Goal: Task Accomplishment & Management: Complete application form

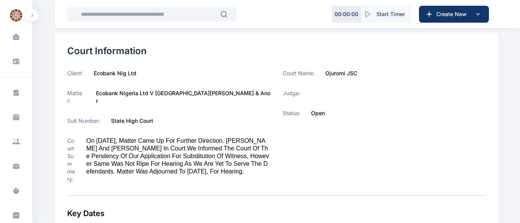
click at [13, 40] on span at bounding box center [16, 37] width 19 height 16
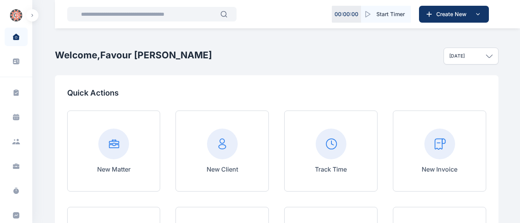
click at [235, 144] on rect at bounding box center [222, 144] width 31 height 31
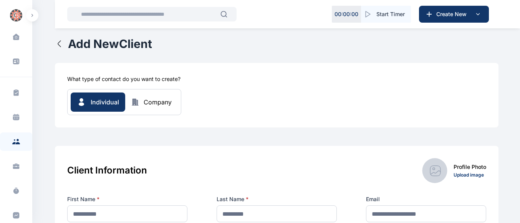
click at [153, 109] on div "Individual Company" at bounding box center [124, 102] width 107 height 19
click at [155, 106] on div "Company" at bounding box center [158, 102] width 28 height 9
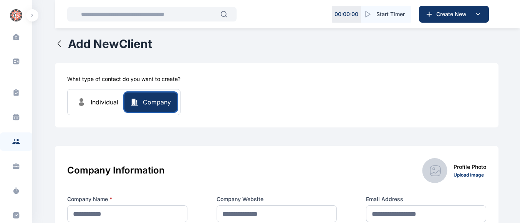
scroll to position [69, 0]
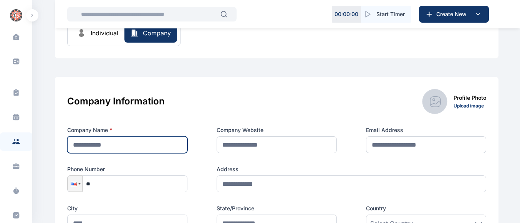
click at [142, 137] on input "text" at bounding box center [127, 144] width 120 height 17
type input "**********"
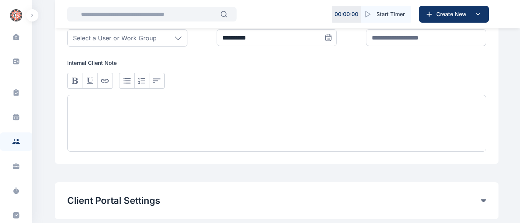
scroll to position [564, 0]
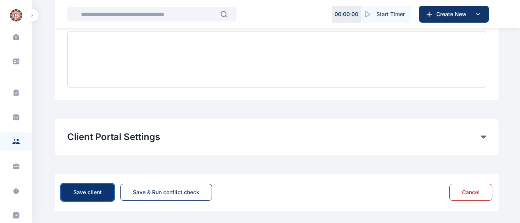
click at [78, 195] on div "Save client" at bounding box center [87, 193] width 28 height 8
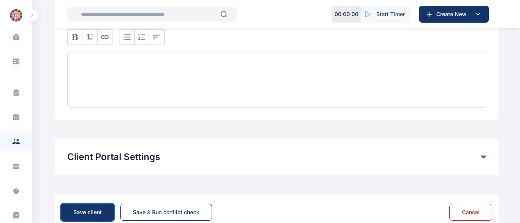
scroll to position [369, 0]
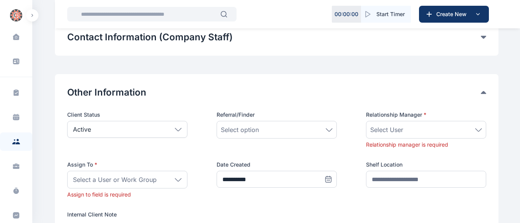
click at [470, 133] on div "Select User" at bounding box center [426, 129] width 112 height 9
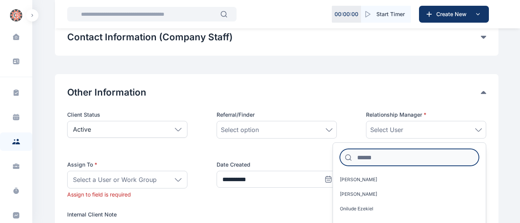
click at [404, 155] on input at bounding box center [409, 157] width 139 height 17
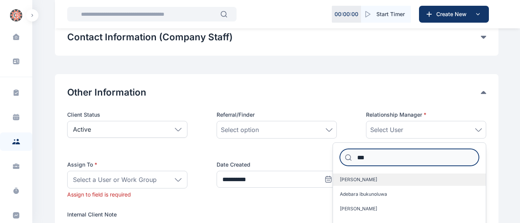
type input "***"
click at [359, 177] on span "[PERSON_NAME]" at bounding box center [358, 180] width 37 height 6
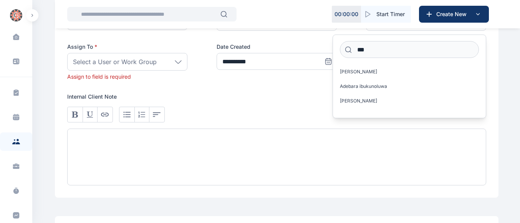
scroll to position [472, 0]
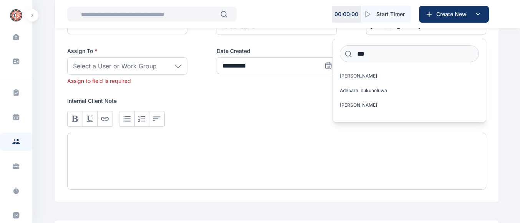
click at [173, 58] on div "Select a User or Work Group" at bounding box center [127, 66] width 120 height 18
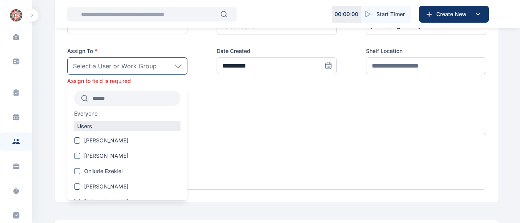
click at [152, 102] on input "text" at bounding box center [134, 98] width 93 height 14
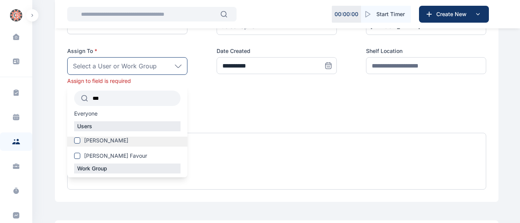
type input "***"
click at [75, 141] on span at bounding box center [77, 141] width 6 height 6
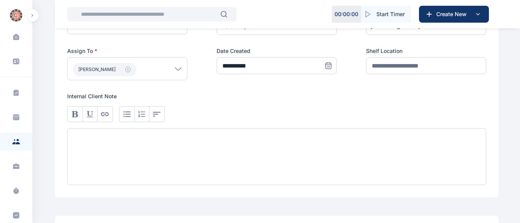
scroll to position [570, 0]
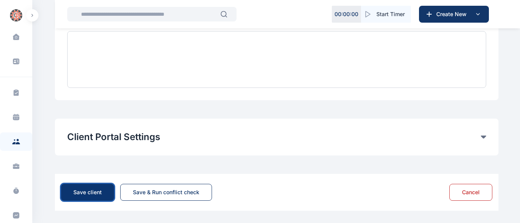
click at [83, 194] on div "Save client" at bounding box center [87, 193] width 28 height 8
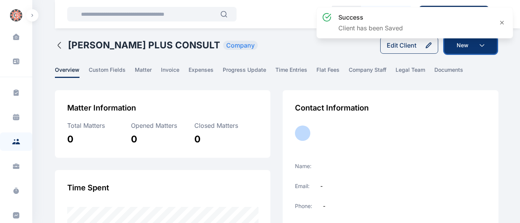
click at [483, 48] on button "New" at bounding box center [470, 45] width 53 height 17
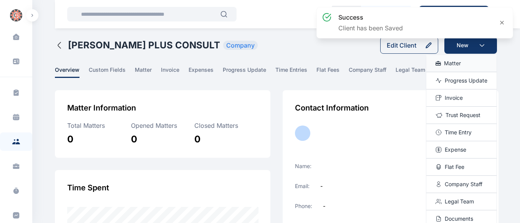
click at [452, 63] on span "Matter" at bounding box center [452, 64] width 17 height 8
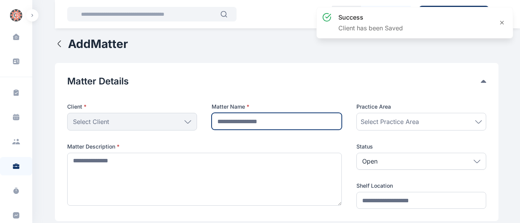
click at [232, 122] on input "text" at bounding box center [277, 121] width 130 height 17
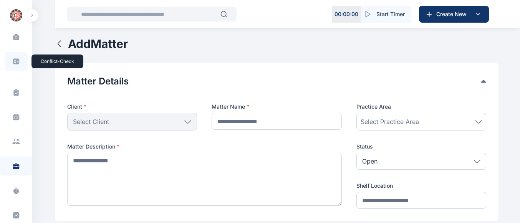
click at [10, 67] on span at bounding box center [16, 61] width 20 height 17
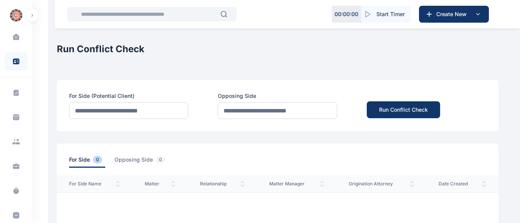
click at [18, 42] on span at bounding box center [16, 37] width 19 height 16
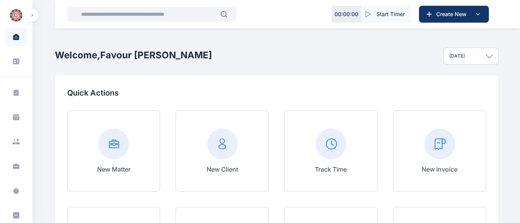
click at [437, 147] on rect at bounding box center [439, 144] width 31 height 31
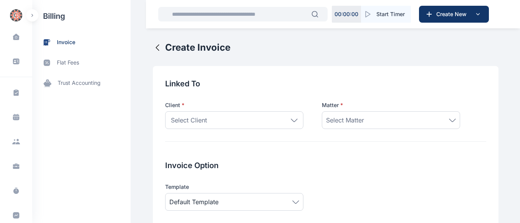
click at [288, 117] on div "Select Client" at bounding box center [234, 120] width 138 height 18
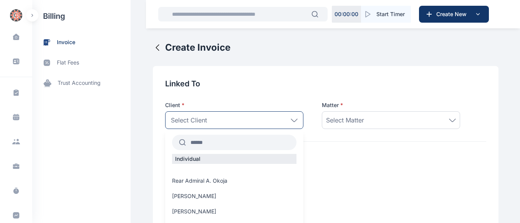
click at [221, 144] on input "text" at bounding box center [241, 143] width 111 height 14
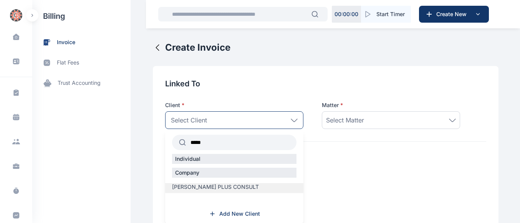
type input "*****"
click at [204, 184] on span "[PERSON_NAME] PLUS CONSULT" at bounding box center [215, 187] width 87 height 8
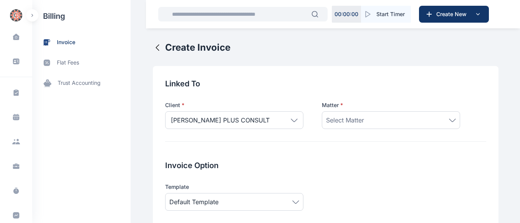
click at [367, 115] on div "Select Matter" at bounding box center [391, 120] width 138 height 18
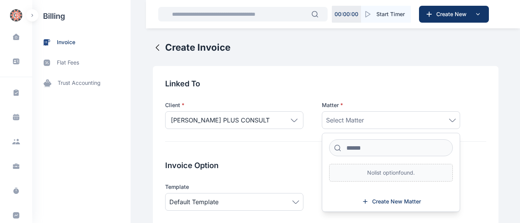
click at [340, 124] on span "Select Matter" at bounding box center [345, 120] width 38 height 9
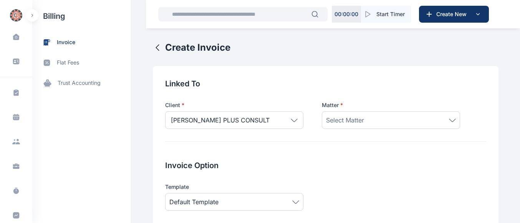
click at [340, 124] on span "Select Matter" at bounding box center [345, 120] width 38 height 9
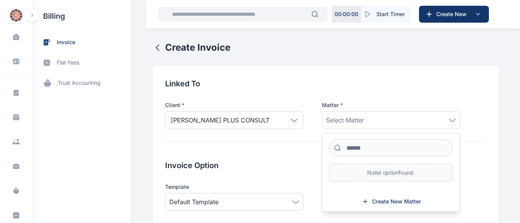
click at [440, 125] on div "Select Matter" at bounding box center [391, 120] width 138 height 18
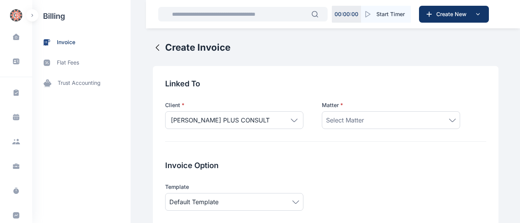
click at [449, 122] on icon at bounding box center [452, 120] width 7 height 3
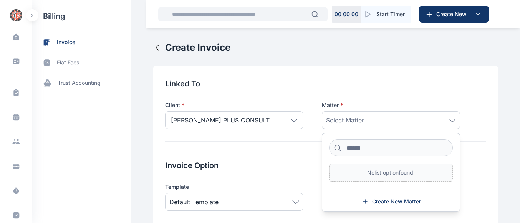
click at [449, 122] on icon at bounding box center [452, 120] width 7 height 3
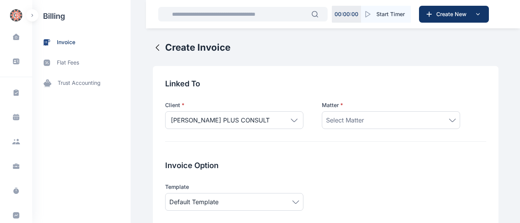
click at [449, 122] on icon at bounding box center [452, 120] width 7 height 3
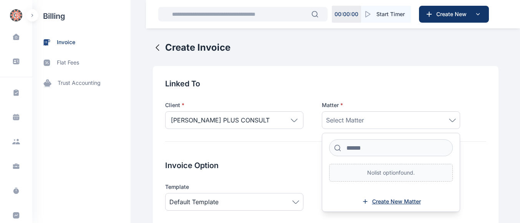
click at [380, 203] on span "Create New Matter" at bounding box center [396, 202] width 49 height 8
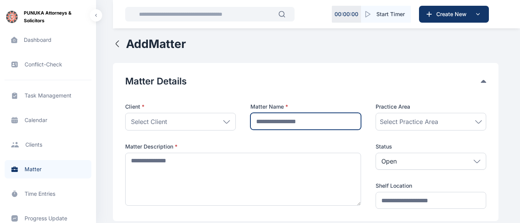
click at [269, 119] on input "text" at bounding box center [305, 121] width 111 height 17
type input "*"
type input "**********"
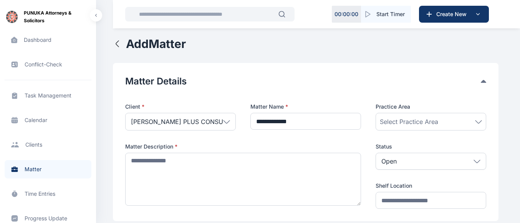
click at [396, 123] on span "Select Practice Area" at bounding box center [409, 121] width 58 height 9
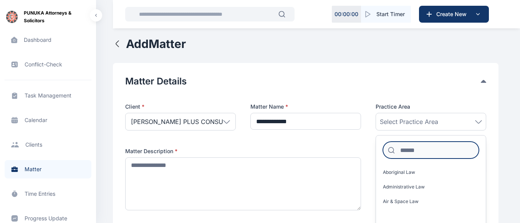
click at [409, 153] on input at bounding box center [431, 150] width 96 height 17
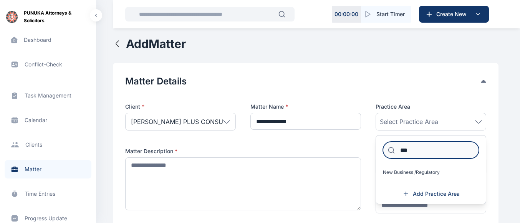
type input "***"
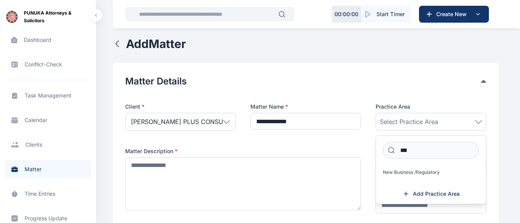
click at [388, 179] on div "New Business /Regulatory" at bounding box center [431, 173] width 110 height 15
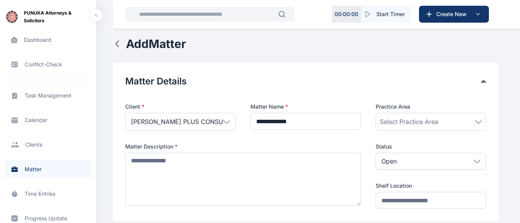
click at [437, 124] on span "Select Practice Area" at bounding box center [409, 121] width 58 height 9
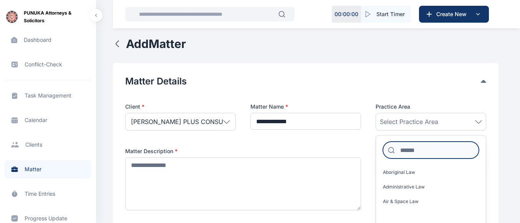
click at [408, 153] on input at bounding box center [431, 150] width 96 height 17
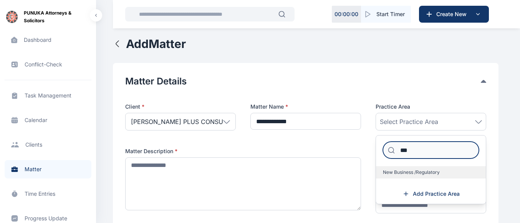
type input "***"
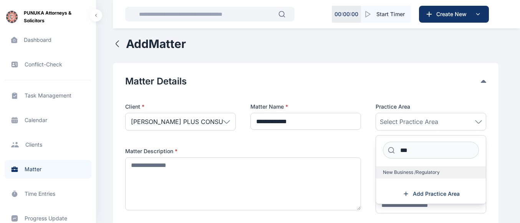
click at [396, 171] on span "New Business /Regulatory" at bounding box center [411, 172] width 57 height 6
drag, startPoint x: 396, startPoint y: 171, endPoint x: 310, endPoint y: 123, distance: 98.9
click at [396, 171] on span "New Business /Regulatory" at bounding box center [411, 172] width 57 height 6
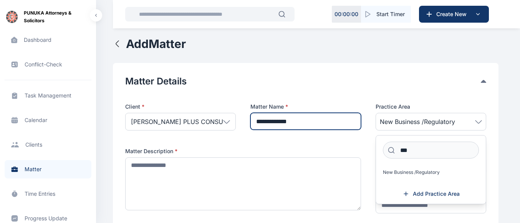
drag, startPoint x: 308, startPoint y: 122, endPoint x: 255, endPoint y: 118, distance: 52.7
click at [255, 118] on input "**********" at bounding box center [305, 121] width 111 height 17
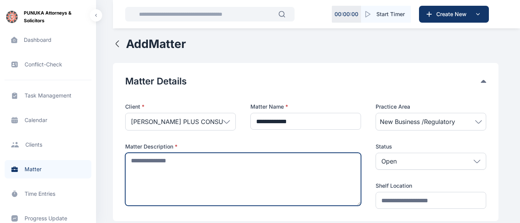
click at [201, 176] on textarea at bounding box center [243, 179] width 236 height 53
paste textarea "**********"
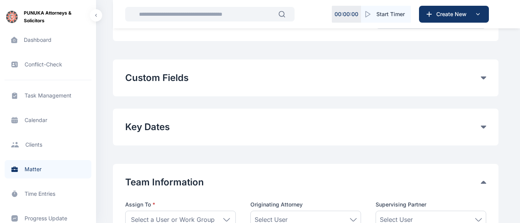
scroll to position [228, 0]
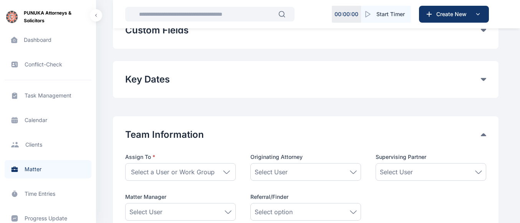
type textarea "**********"
click at [226, 172] on icon at bounding box center [226, 172] width 7 height 3
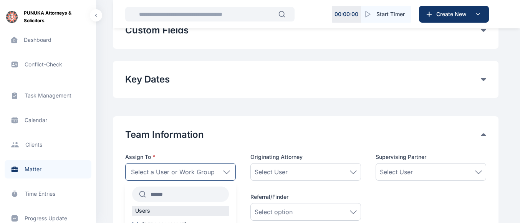
click at [161, 197] on input "text" at bounding box center [187, 194] width 83 height 14
type input "***"
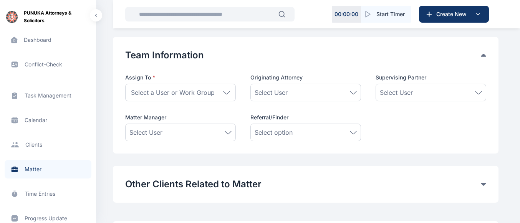
scroll to position [311, 0]
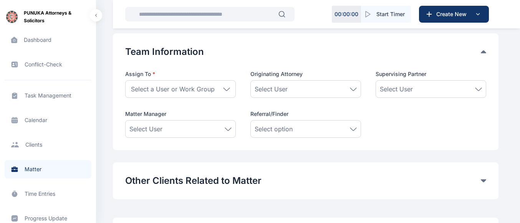
click at [233, 92] on div "Select a User or Work Group" at bounding box center [180, 89] width 111 height 18
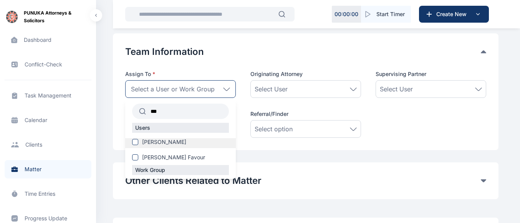
click at [164, 141] on span "[PERSON_NAME]" at bounding box center [164, 142] width 44 height 8
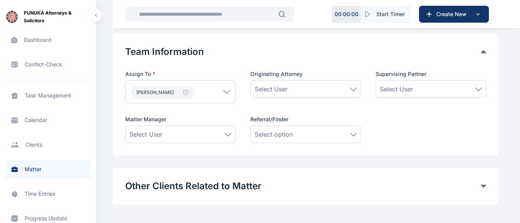
click at [421, 89] on div "Select User" at bounding box center [431, 88] width 102 height 9
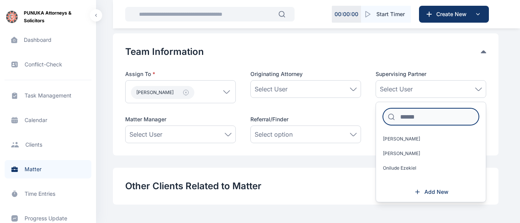
click at [411, 123] on input at bounding box center [431, 116] width 96 height 17
type input "*"
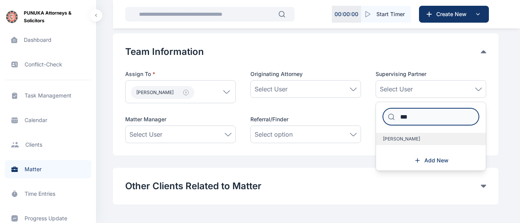
type input "***"
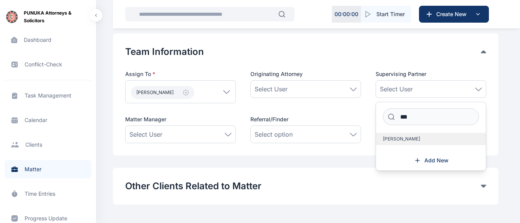
click at [399, 142] on label "[PERSON_NAME]" at bounding box center [431, 139] width 110 height 12
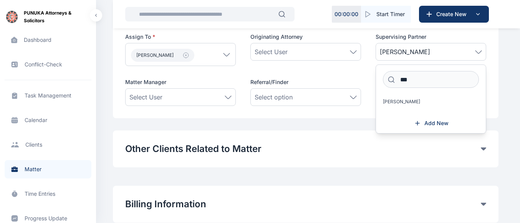
scroll to position [353, 0]
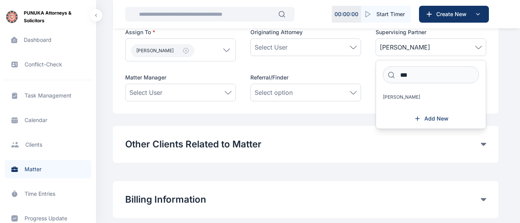
click at [228, 56] on div "[PERSON_NAME]" at bounding box center [180, 49] width 111 height 23
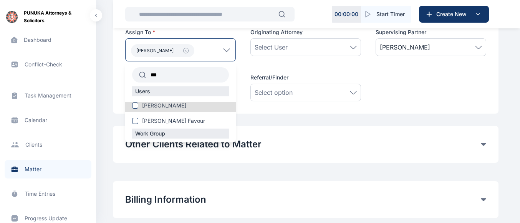
click at [187, 76] on input "***" at bounding box center [187, 75] width 83 height 14
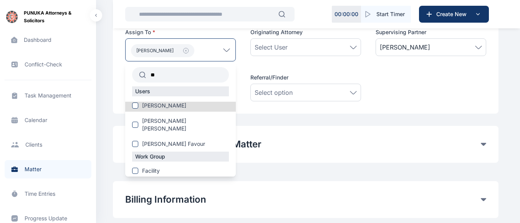
type input "*"
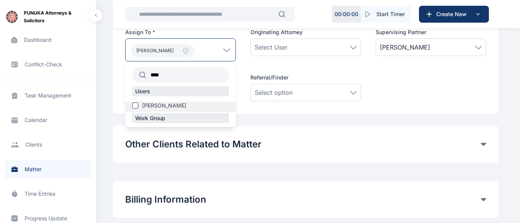
type input "****"
click at [136, 107] on span at bounding box center [135, 106] width 6 height 6
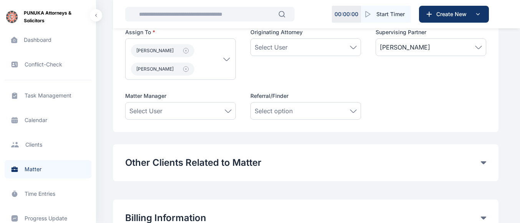
scroll to position [427, 0]
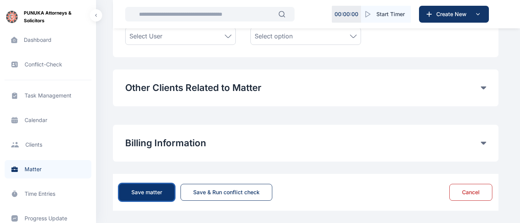
click at [156, 191] on div "Save matter" at bounding box center [146, 193] width 31 height 8
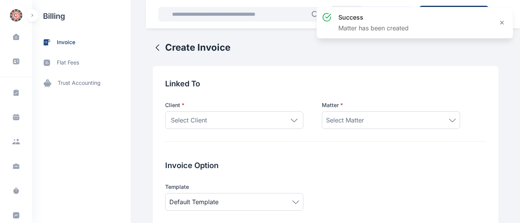
click at [288, 123] on div "Select Client" at bounding box center [234, 120] width 138 height 18
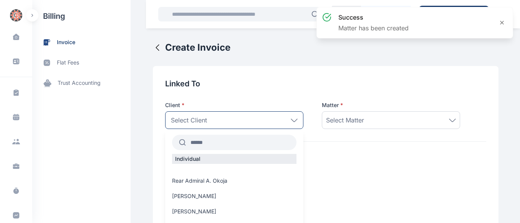
click at [230, 146] on input "text" at bounding box center [241, 143] width 111 height 14
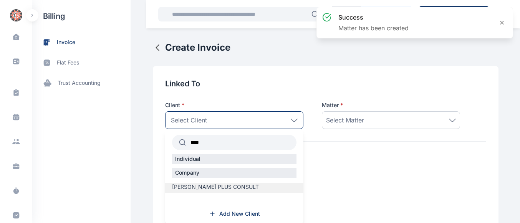
type input "****"
click at [187, 184] on span "[PERSON_NAME] PLUS CONSULT" at bounding box center [215, 187] width 87 height 8
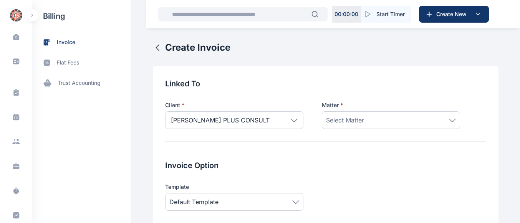
click at [348, 125] on div "Select Matter" at bounding box center [391, 120] width 138 height 18
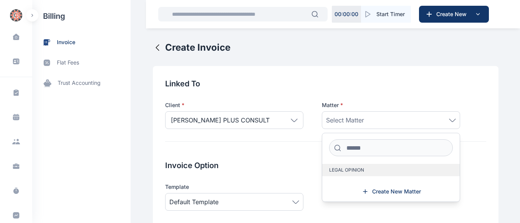
click at [345, 173] on span "LEGAL OPINION" at bounding box center [346, 170] width 35 height 6
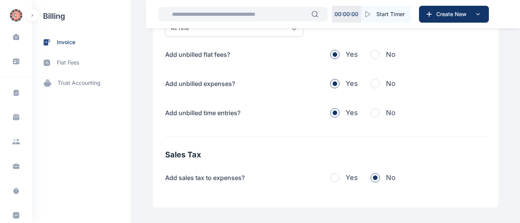
scroll to position [280, 0]
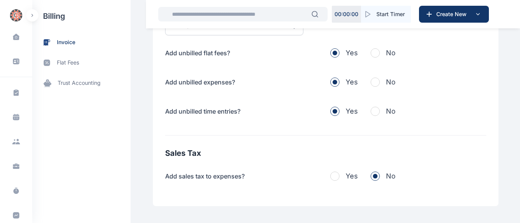
click at [371, 54] on span "button" at bounding box center [375, 52] width 9 height 9
click at [373, 79] on span "button" at bounding box center [375, 82] width 9 height 9
click at [375, 108] on button "No" at bounding box center [383, 111] width 25 height 11
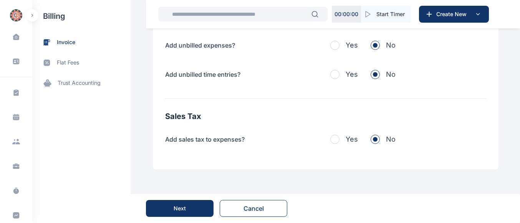
click at [182, 202] on button "Next" at bounding box center [180, 208] width 68 height 17
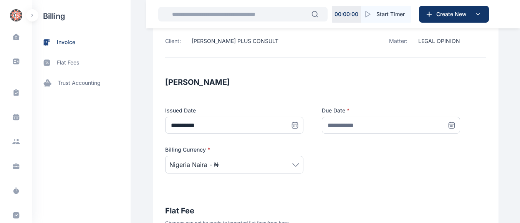
scroll to position [91, 0]
click at [449, 128] on icon at bounding box center [452, 125] width 6 height 6
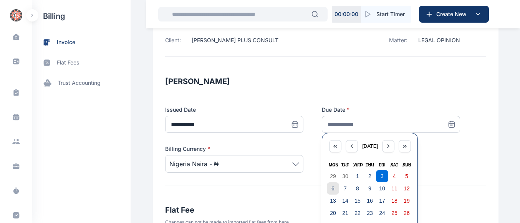
click at [334, 191] on button "6" at bounding box center [333, 188] width 12 height 12
type input "**********"
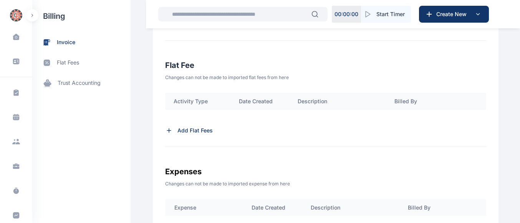
scroll to position [232, 0]
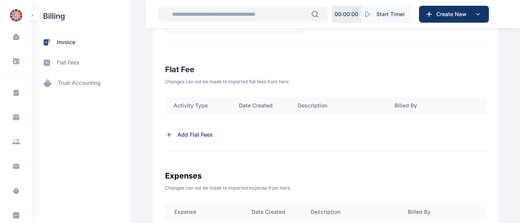
click at [189, 128] on div "Sub Total" at bounding box center [346, 122] width 362 height 17
click at [182, 135] on p "Add Flat Fees" at bounding box center [194, 135] width 35 height 8
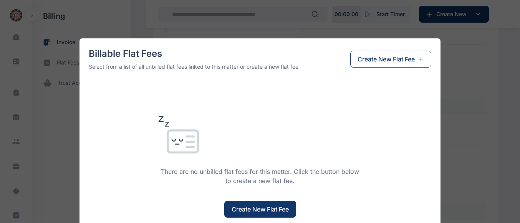
click at [250, 210] on span "Create New Flat Fee" at bounding box center [260, 209] width 57 height 9
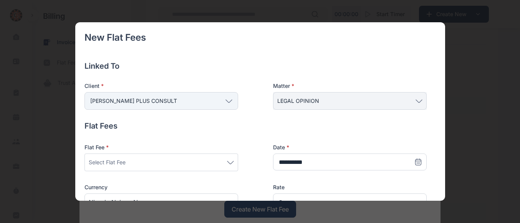
click at [228, 164] on div "Select Flat Fee" at bounding box center [161, 162] width 145 height 9
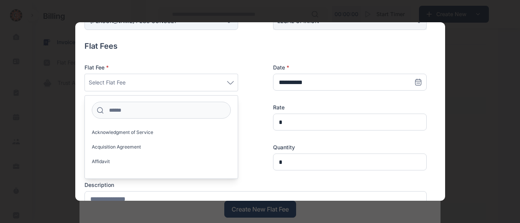
scroll to position [82, 0]
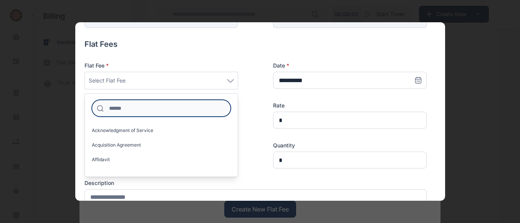
click at [199, 104] on input at bounding box center [161, 108] width 139 height 17
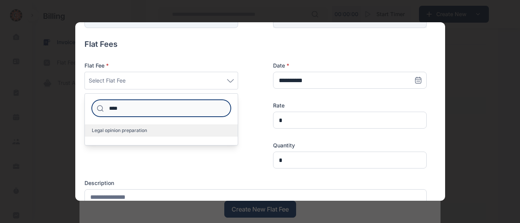
type input "****"
click at [134, 133] on span "Legal opinion preparation" at bounding box center [119, 131] width 55 height 6
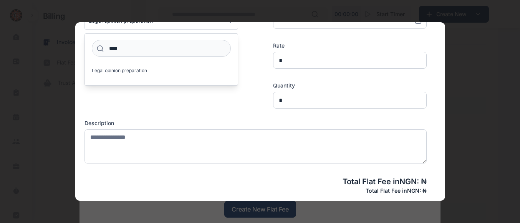
scroll to position [163, 0]
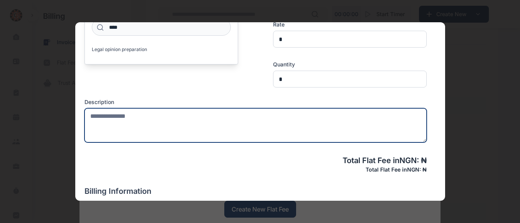
click at [198, 120] on textarea at bounding box center [255, 125] width 342 height 34
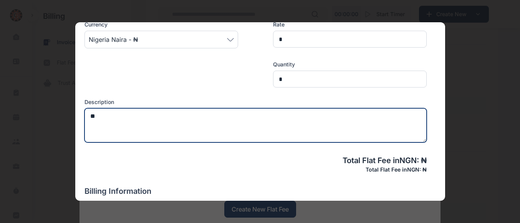
type textarea "*"
type textarea "**********"
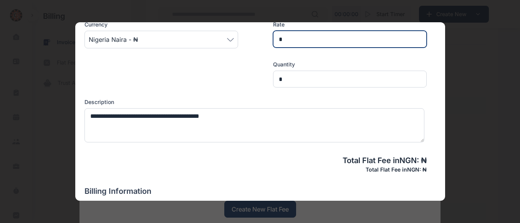
click at [303, 45] on input "*" at bounding box center [350, 39] width 154 height 17
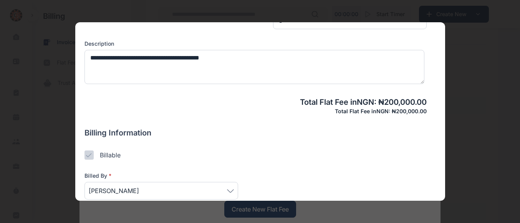
scroll to position [258, 0]
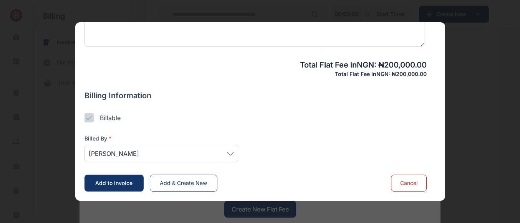
type input "*******"
click at [230, 152] on icon at bounding box center [230, 153] width 7 height 3
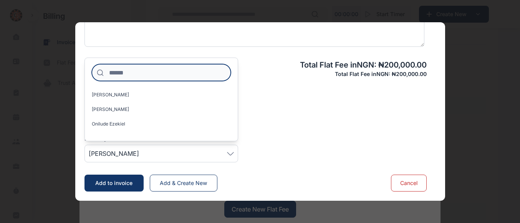
click at [124, 71] on input at bounding box center [161, 72] width 139 height 17
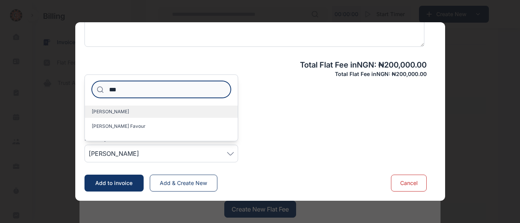
type input "***"
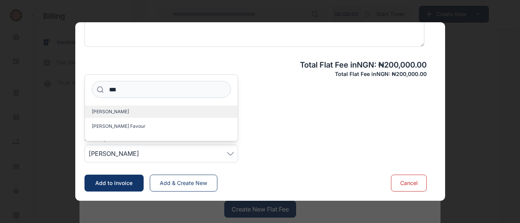
click at [109, 113] on span "[PERSON_NAME]" at bounding box center [110, 112] width 37 height 6
click at [100, 183] on span "Add to invoice" at bounding box center [113, 183] width 37 height 7
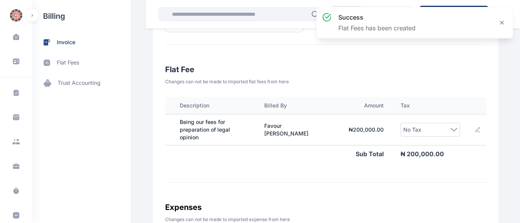
scroll to position [0, 135]
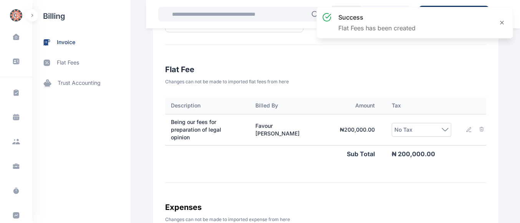
click at [442, 129] on icon at bounding box center [445, 129] width 7 height 3
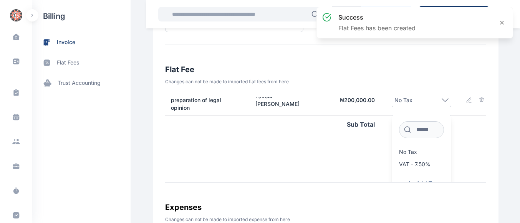
scroll to position [32, 135]
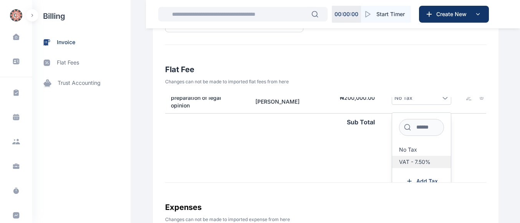
click at [419, 158] on label "VAT - 7.50%" at bounding box center [421, 162] width 59 height 12
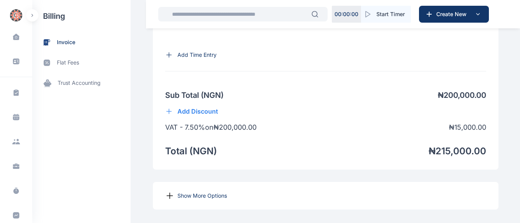
scroll to position [617, 0]
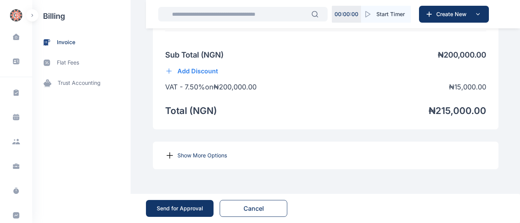
click at [210, 156] on p "Show More Options" at bounding box center [202, 156] width 50 height 8
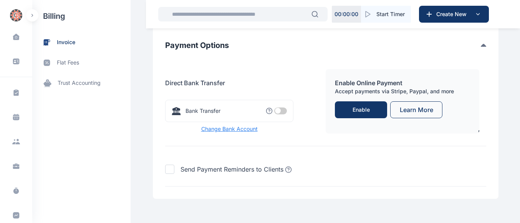
scroll to position [866, 0]
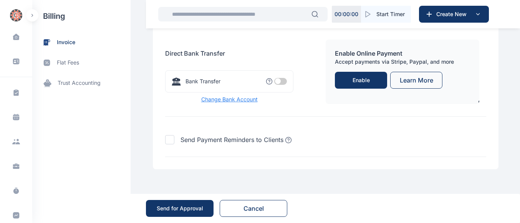
click at [277, 83] on span at bounding box center [280, 81] width 13 height 7
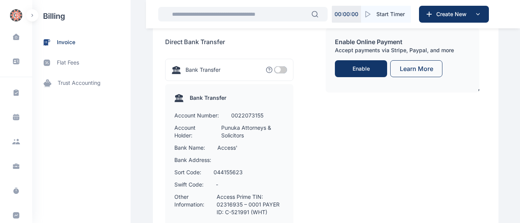
scroll to position [1010, 0]
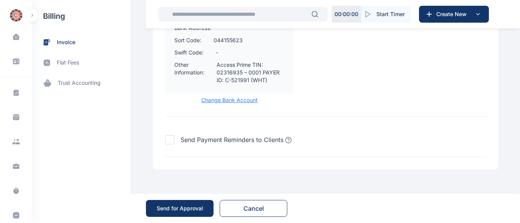
click at [182, 207] on div "Send for Approval" at bounding box center [180, 209] width 46 height 8
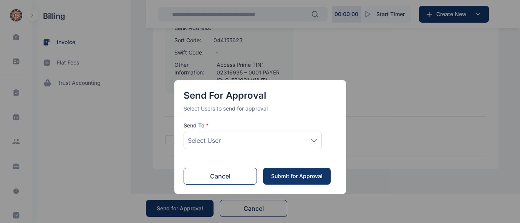
click at [313, 141] on icon at bounding box center [314, 140] width 7 height 3
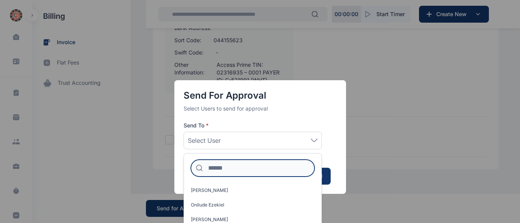
click at [252, 166] on input at bounding box center [253, 168] width 124 height 17
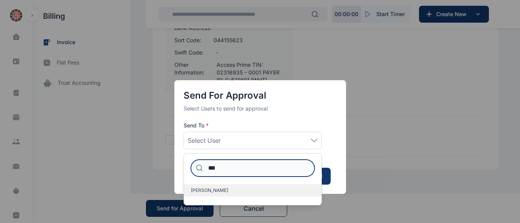
type input "***"
click at [202, 188] on span "[PERSON_NAME]" at bounding box center [209, 190] width 37 height 6
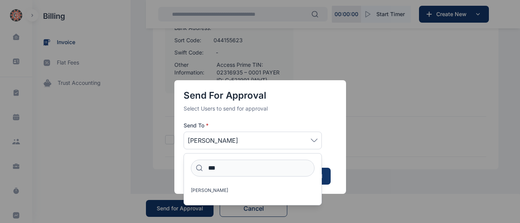
click at [328, 174] on button "Submit for Approval" at bounding box center [297, 176] width 68 height 17
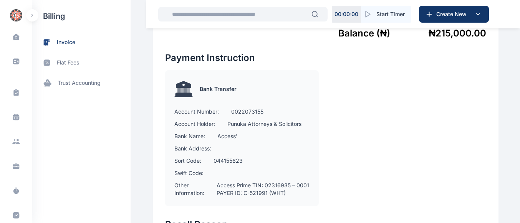
scroll to position [560, 0]
